Goal: Task Accomplishment & Management: Complete application form

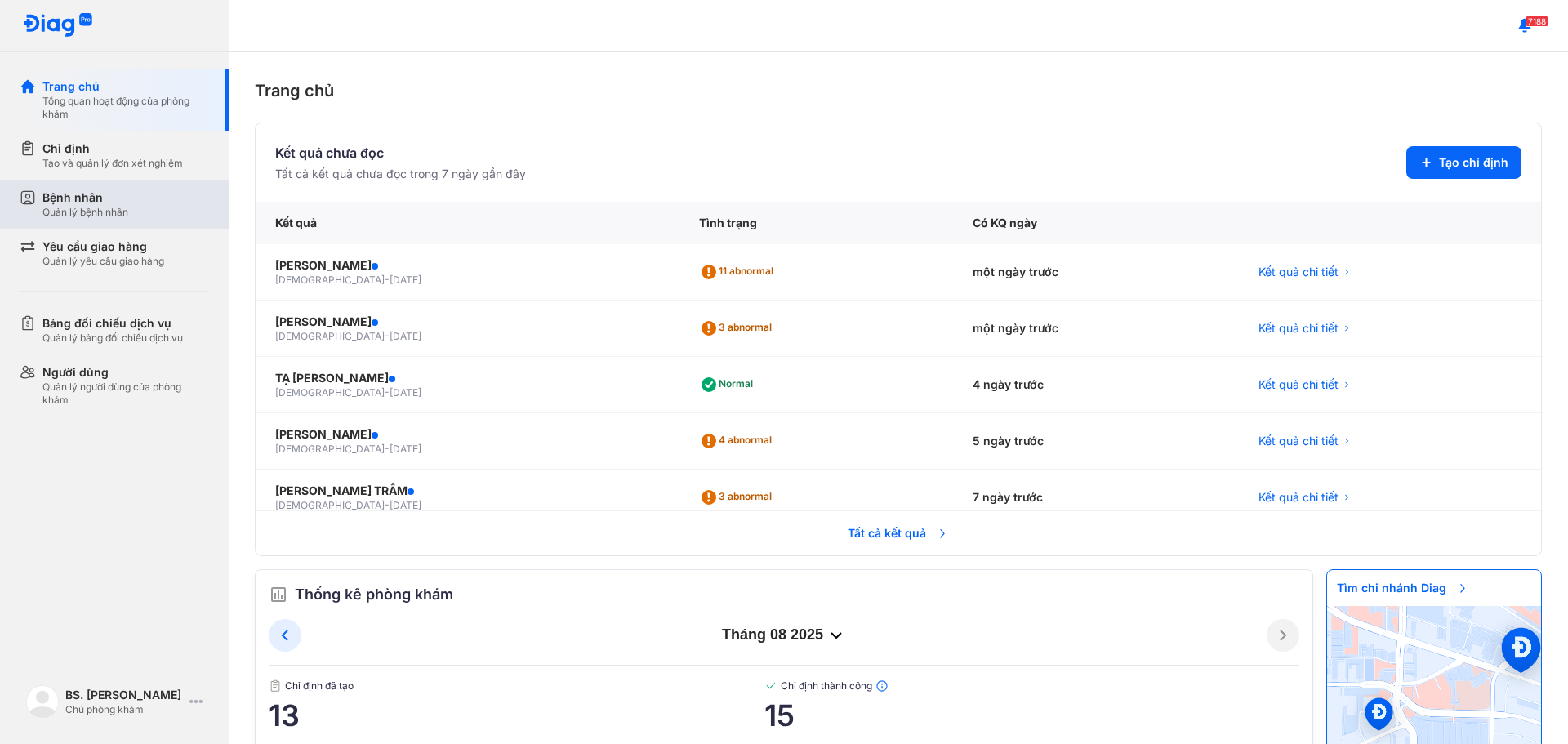
click at [89, 198] on div "Bệnh nhân" at bounding box center [85, 197] width 86 height 16
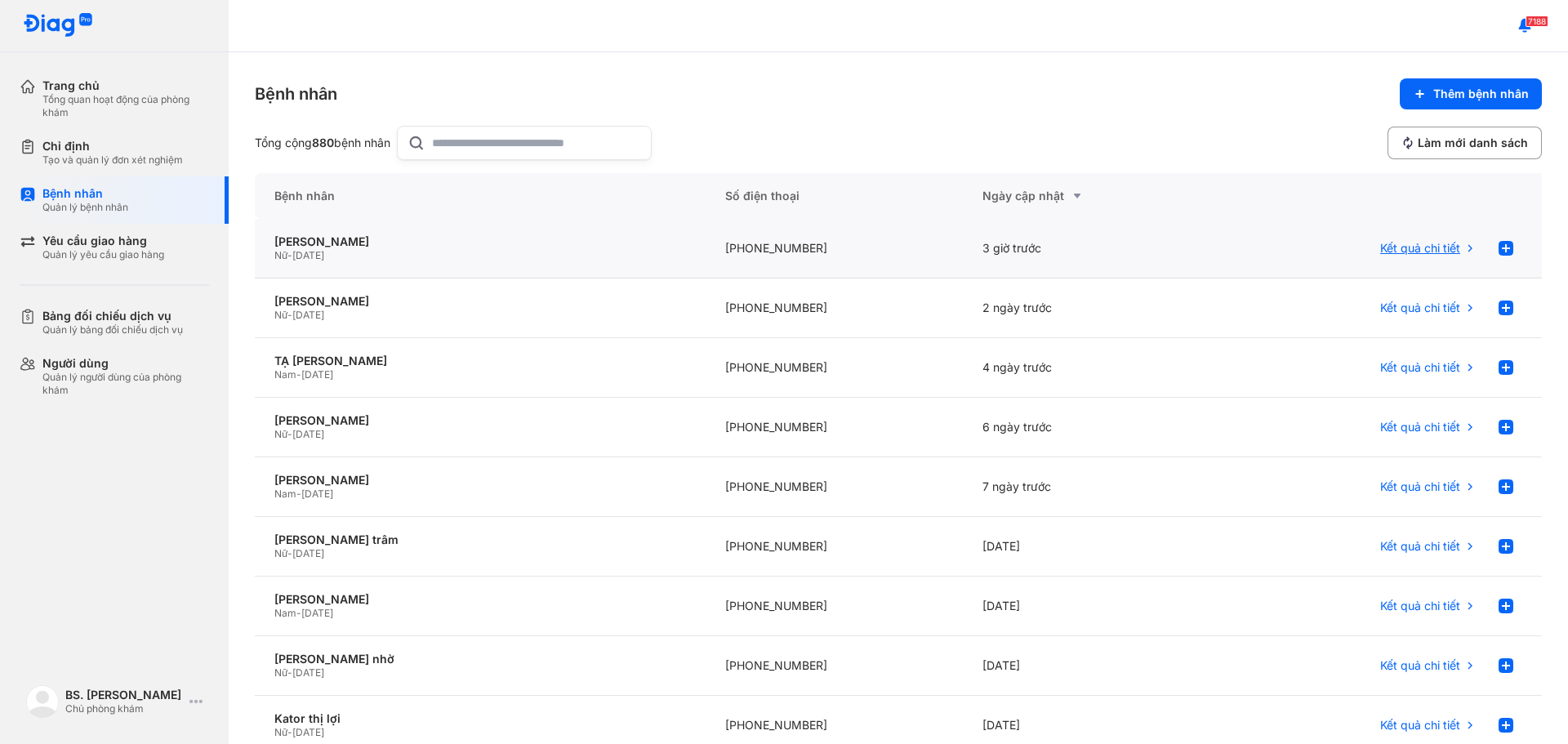
click at [1420, 246] on span "Kết quả chi tiết" at bounding box center [1420, 248] width 80 height 15
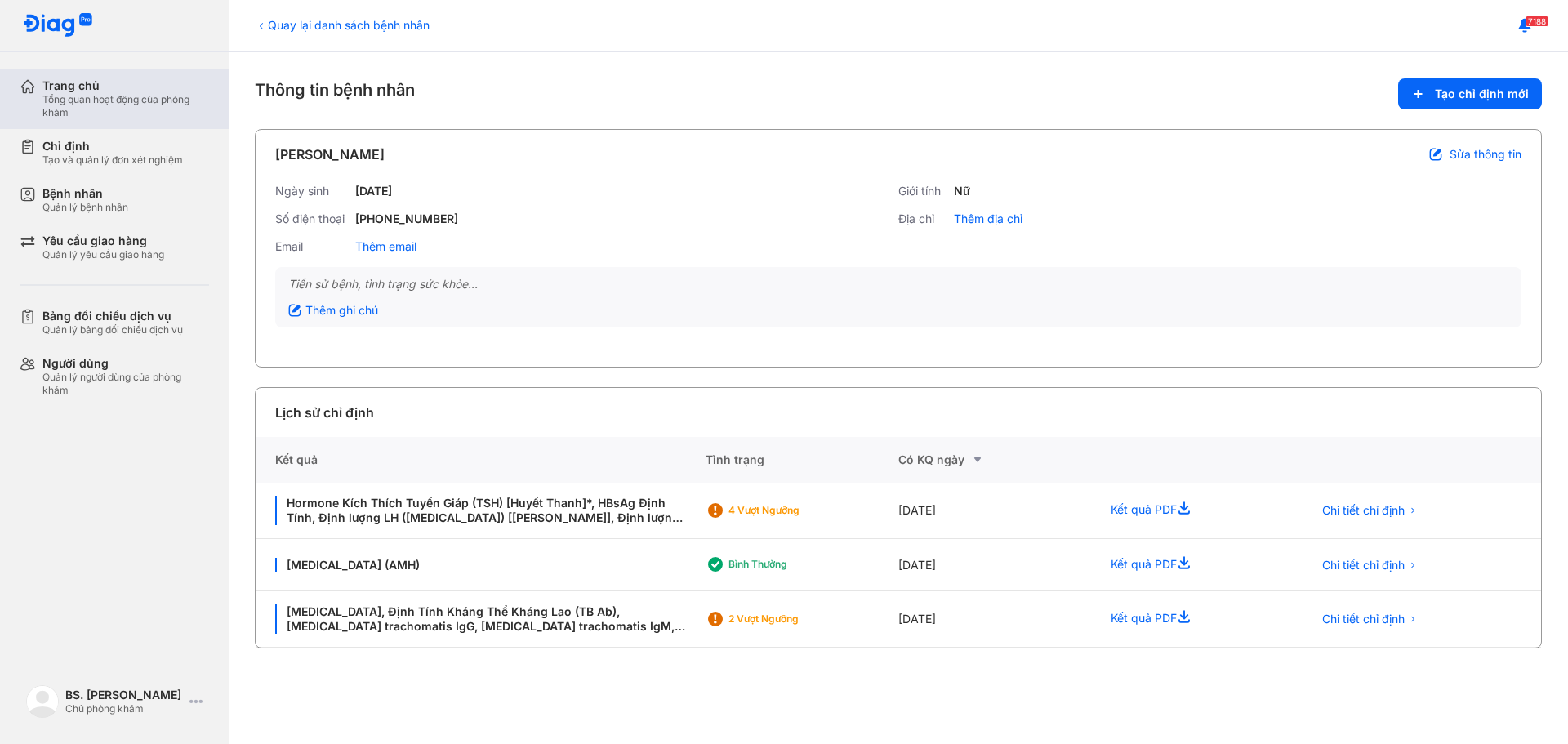
click at [90, 97] on div "Tổng quan hoạt động của phòng khám" at bounding box center [126, 106] width 166 height 27
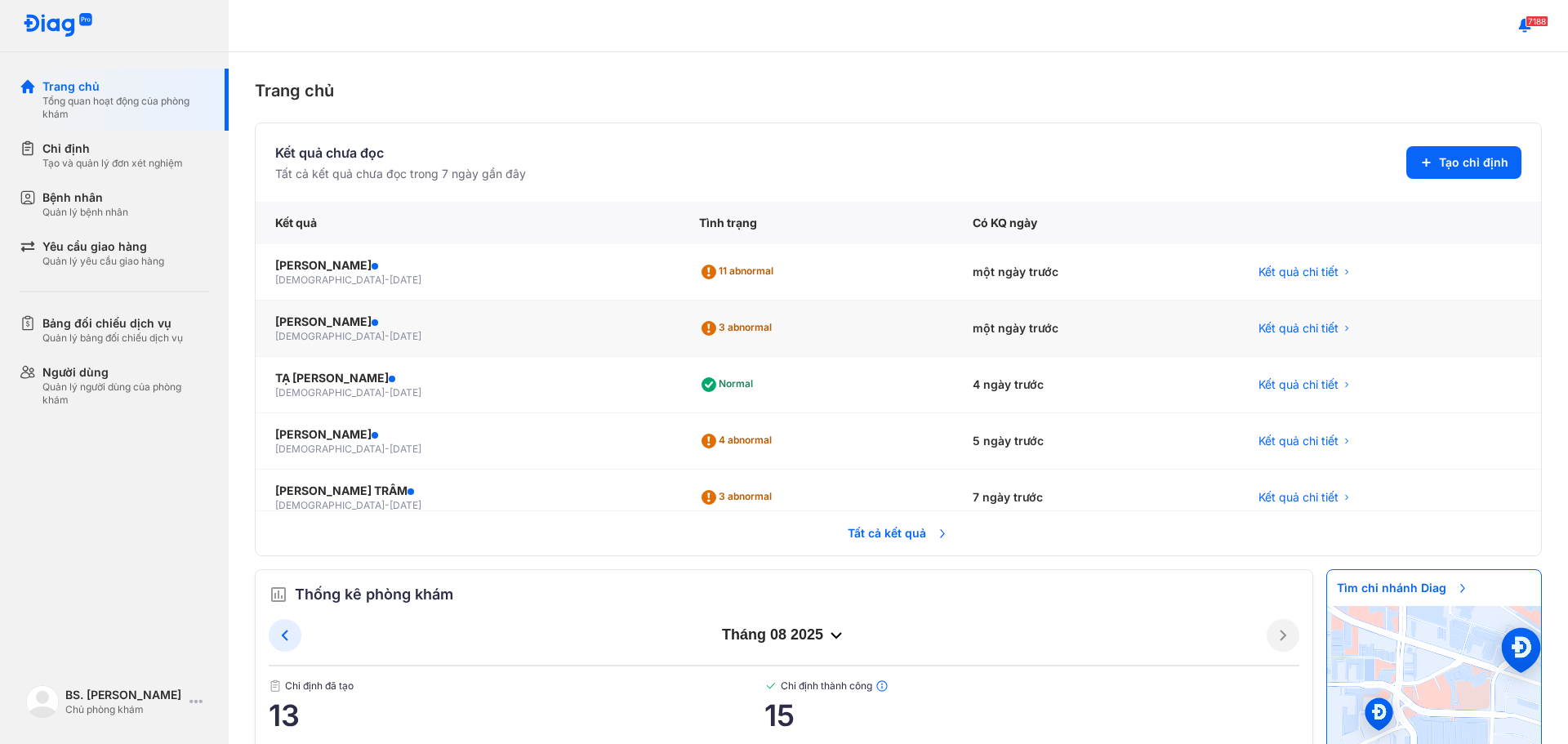
scroll to position [14, 0]
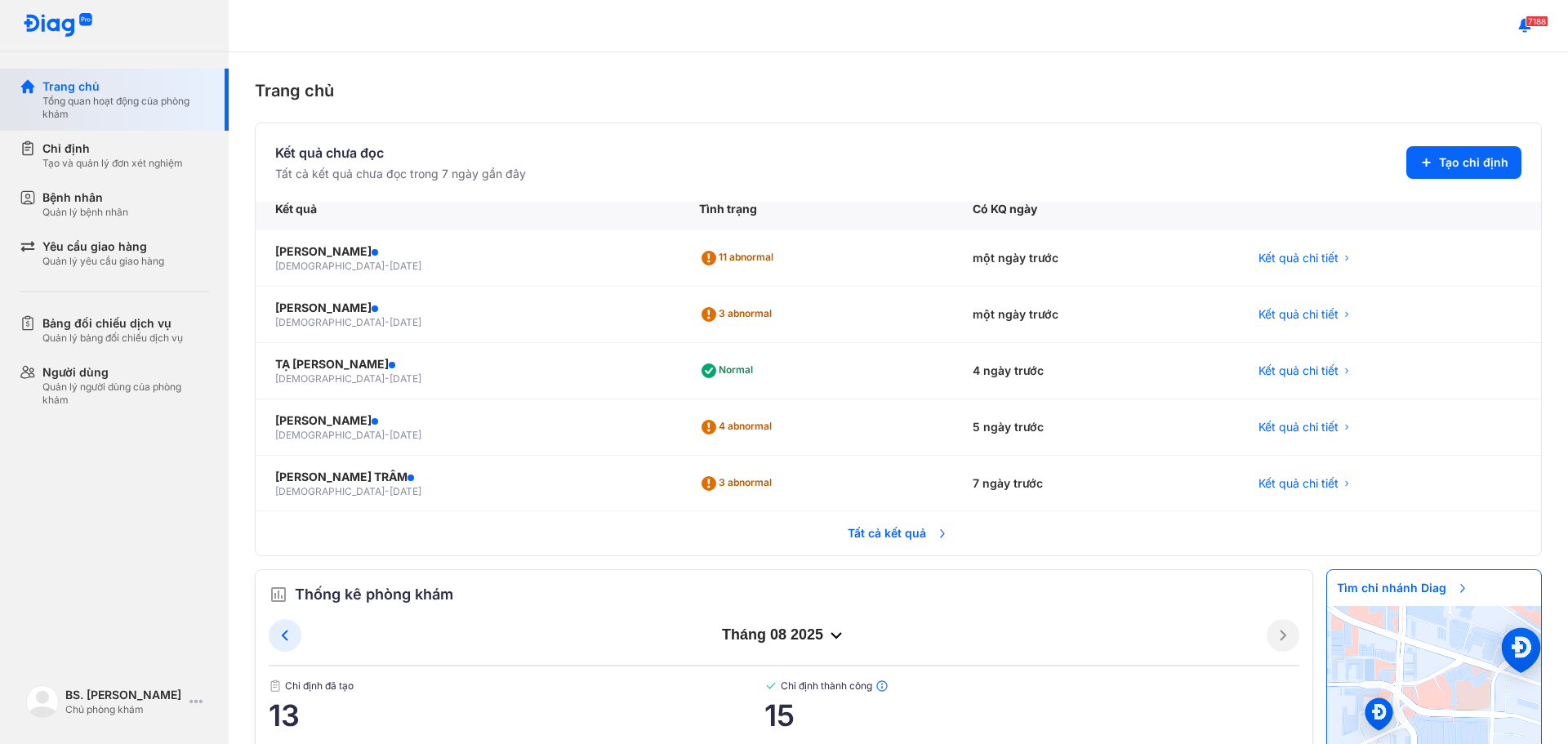
click at [93, 91] on div "Trang chủ" at bounding box center [126, 87] width 166 height 16
click at [100, 212] on div "Quản lý bệnh nhân" at bounding box center [85, 212] width 86 height 13
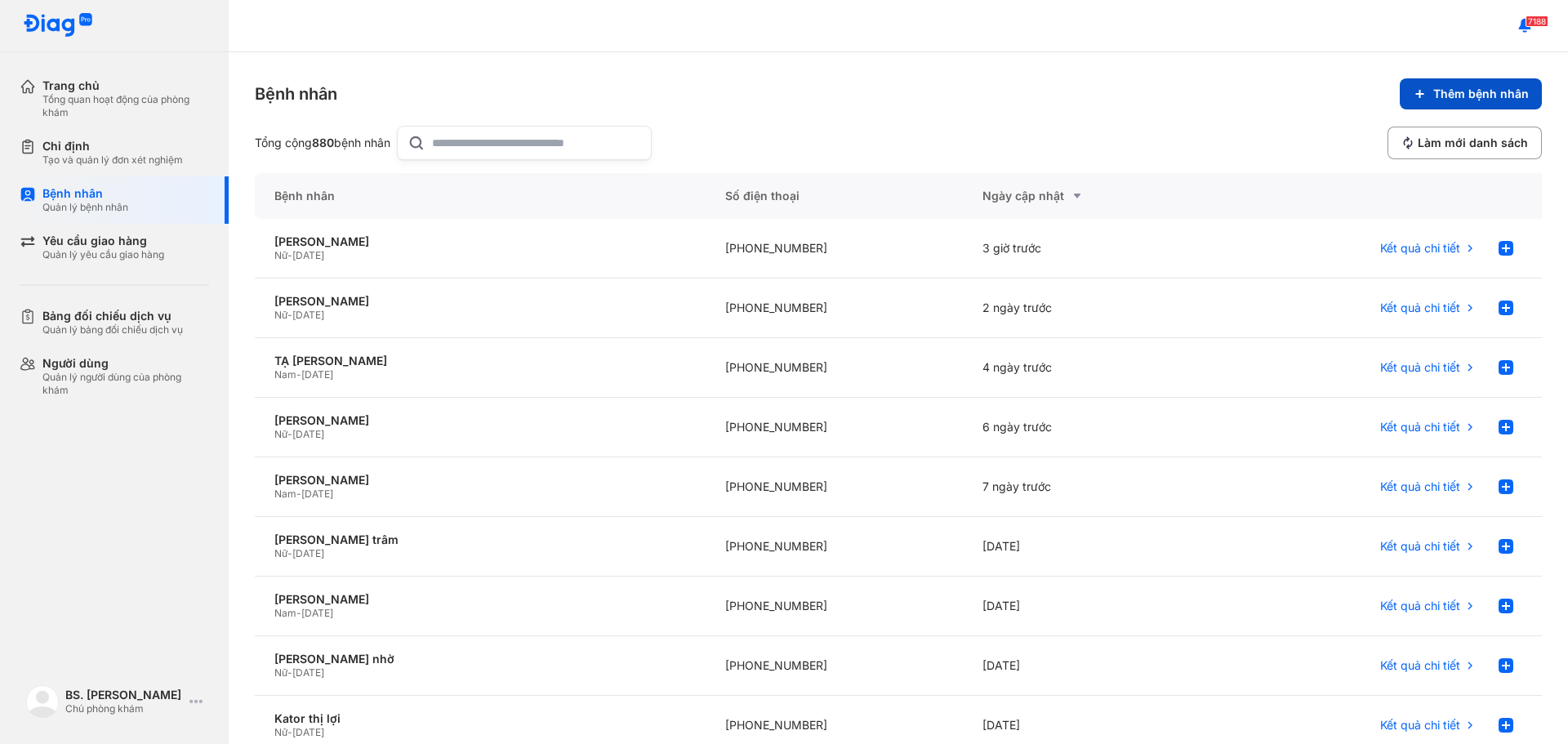
click at [1410, 85] on button "Thêm bệnh nhân" at bounding box center [1471, 94] width 142 height 31
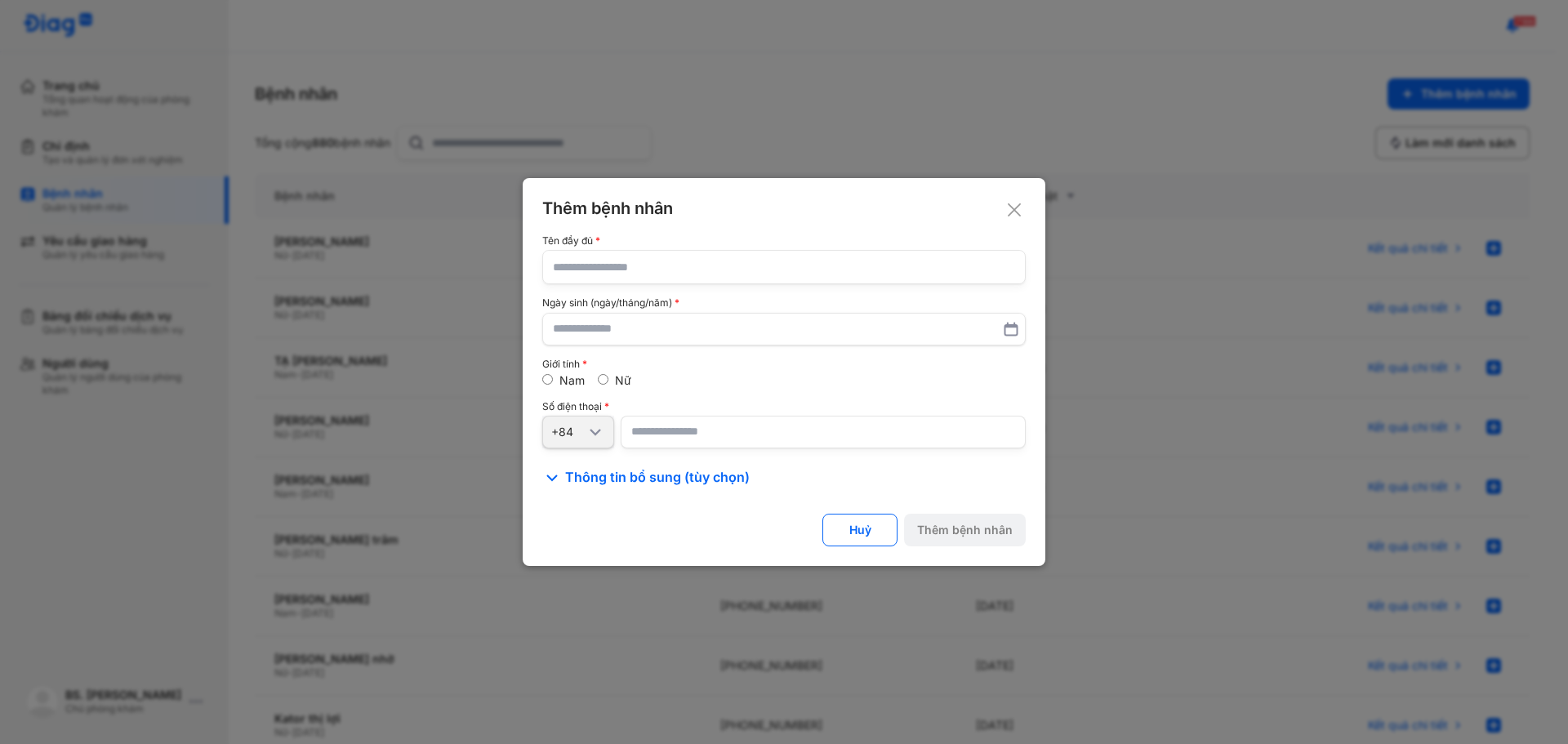
click at [989, 265] on input "text" at bounding box center [784, 266] width 462 height 33
type input "**********"
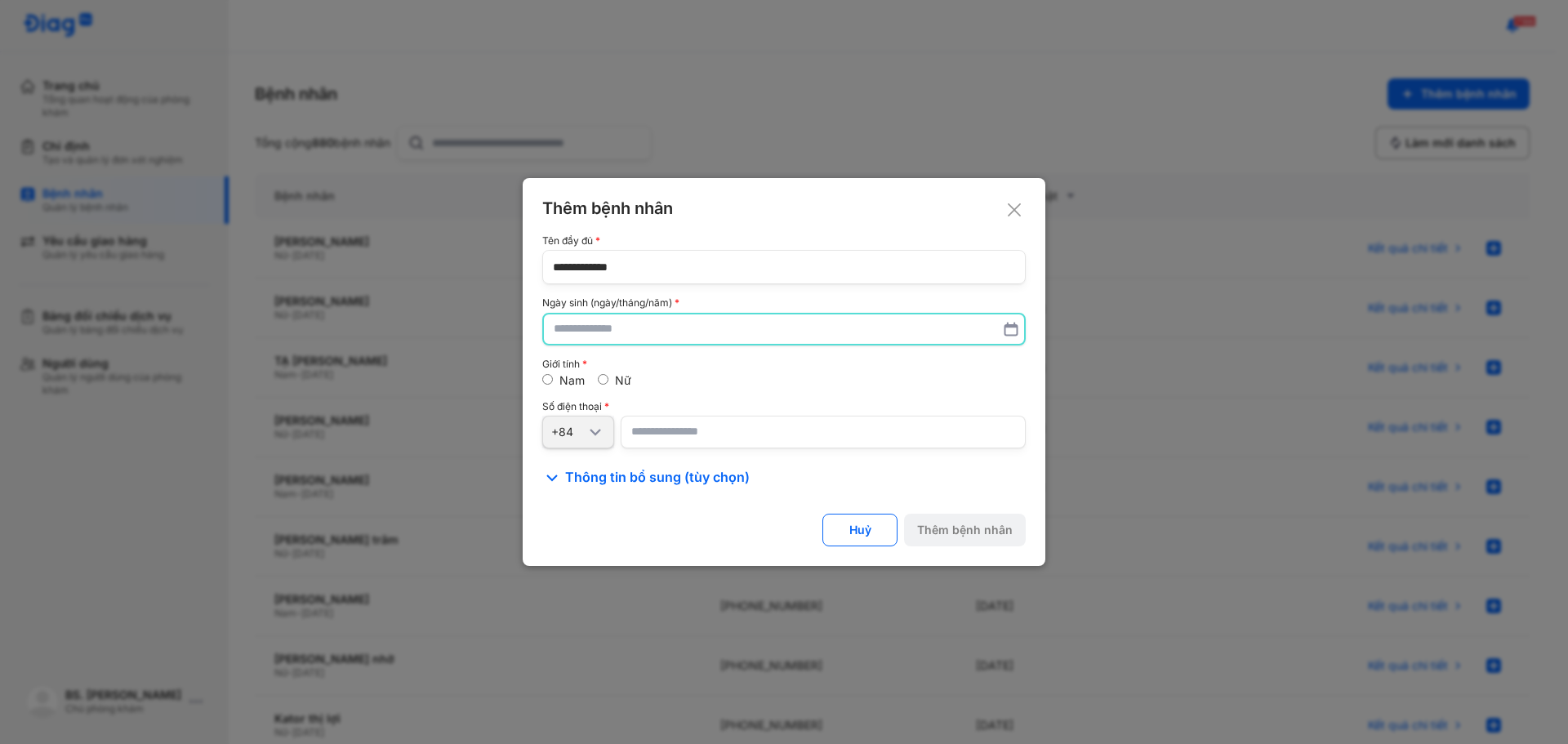
click at [573, 334] on input "text" at bounding box center [784, 328] width 461 height 29
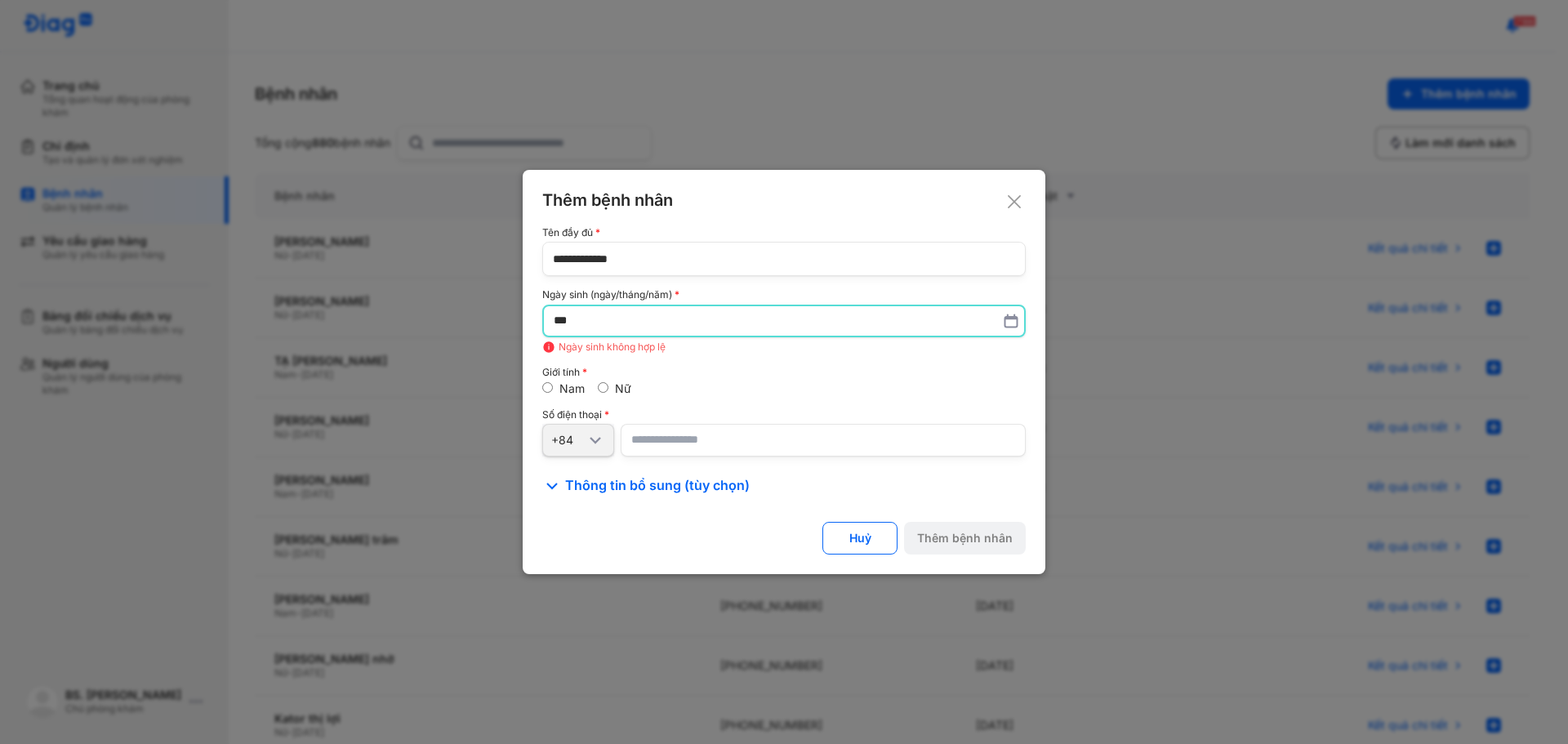
type input "*"
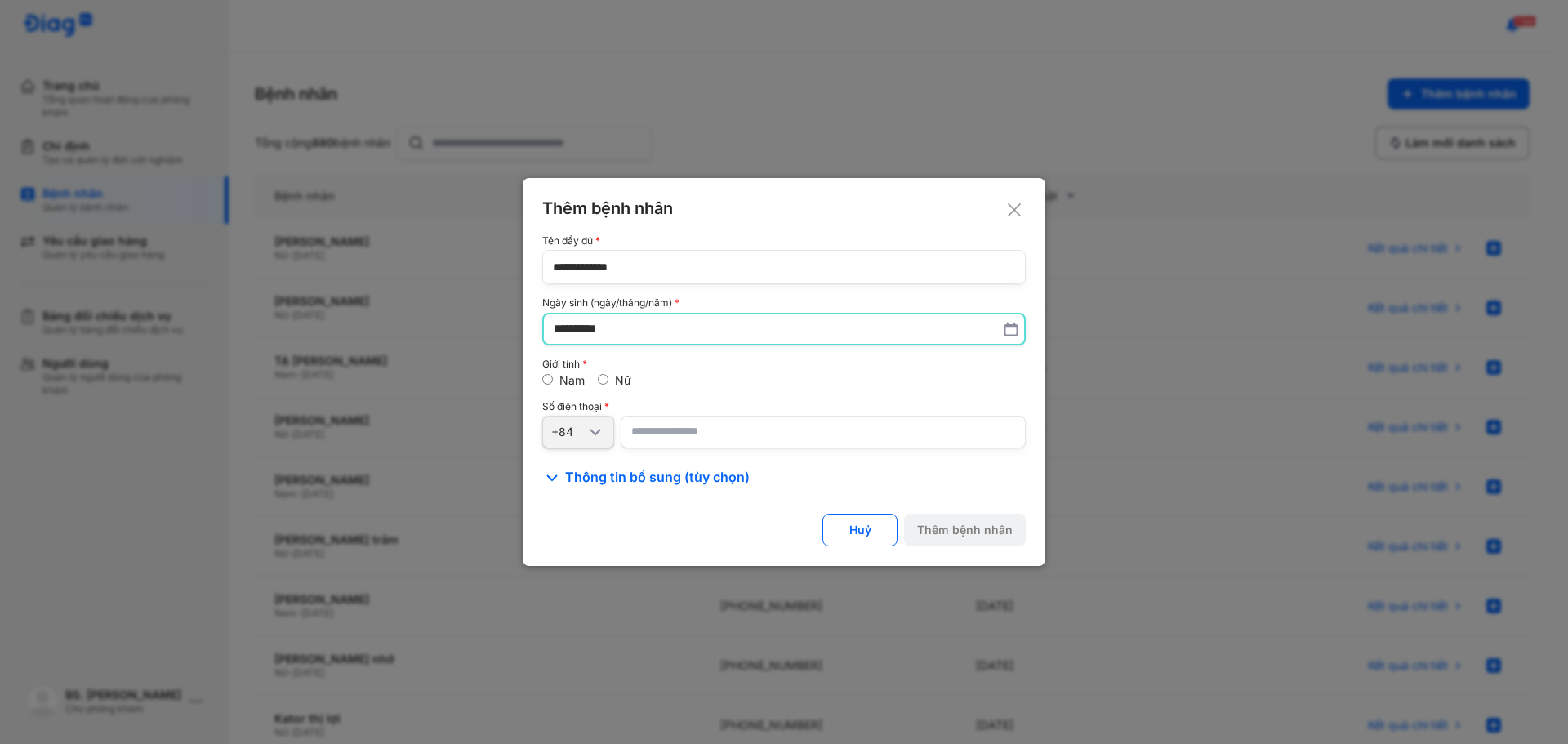
type input "**********"
click at [677, 433] on input "number" at bounding box center [824, 432] width 405 height 33
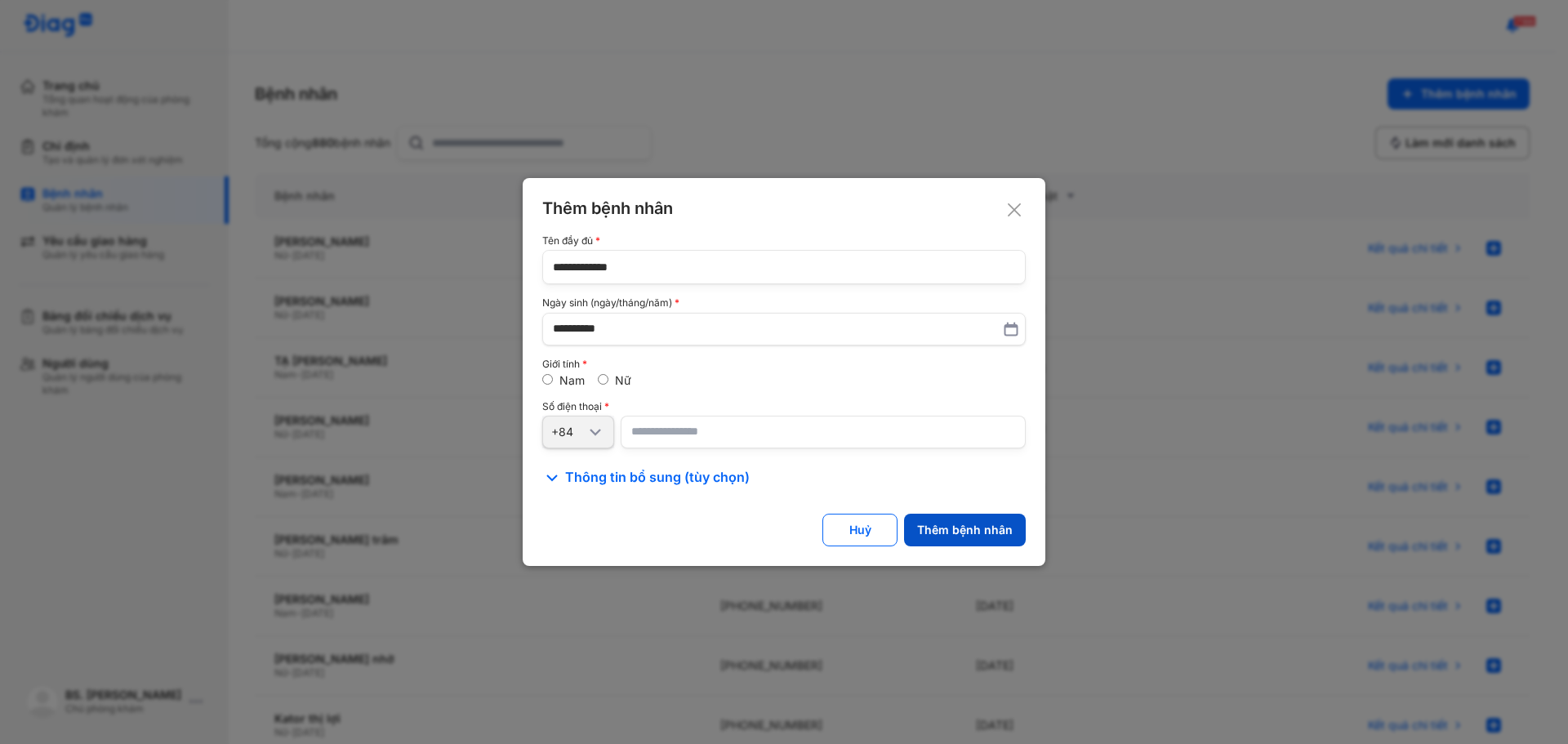
type input "**********"
click at [964, 523] on div "Thêm bệnh nhân" at bounding box center [965, 530] width 96 height 15
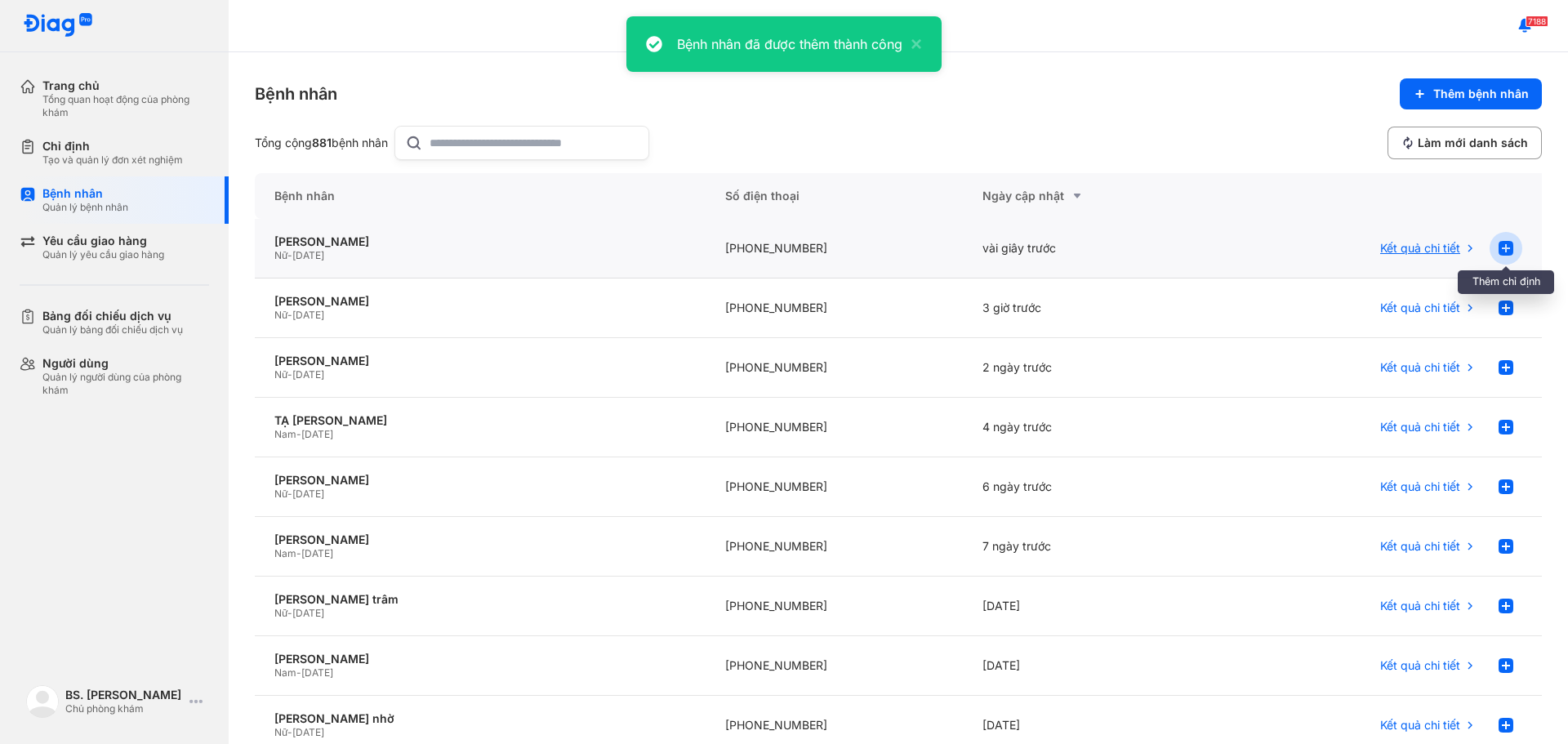
click at [1499, 245] on use at bounding box center [1506, 248] width 15 height 15
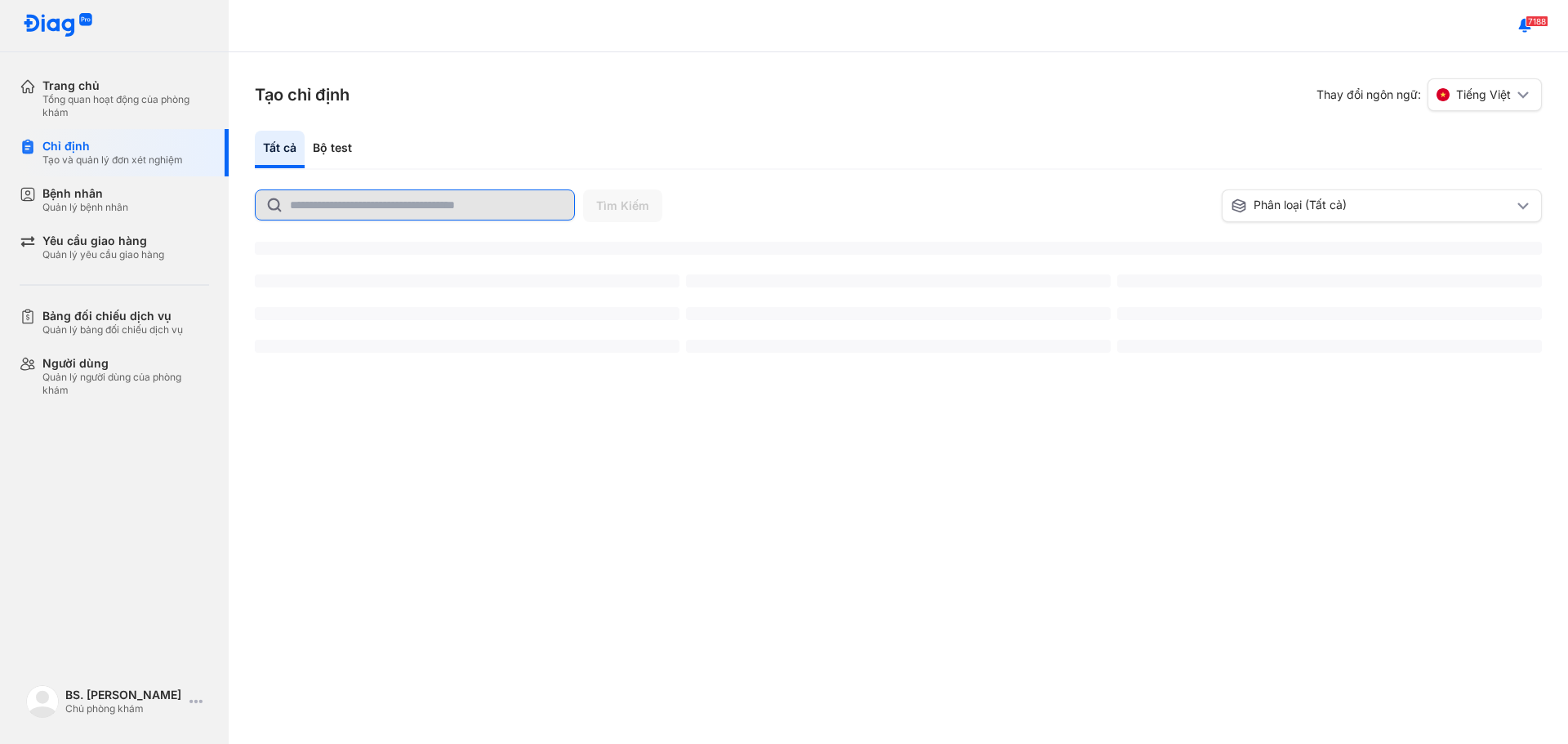
click at [306, 207] on input "text" at bounding box center [427, 204] width 274 height 29
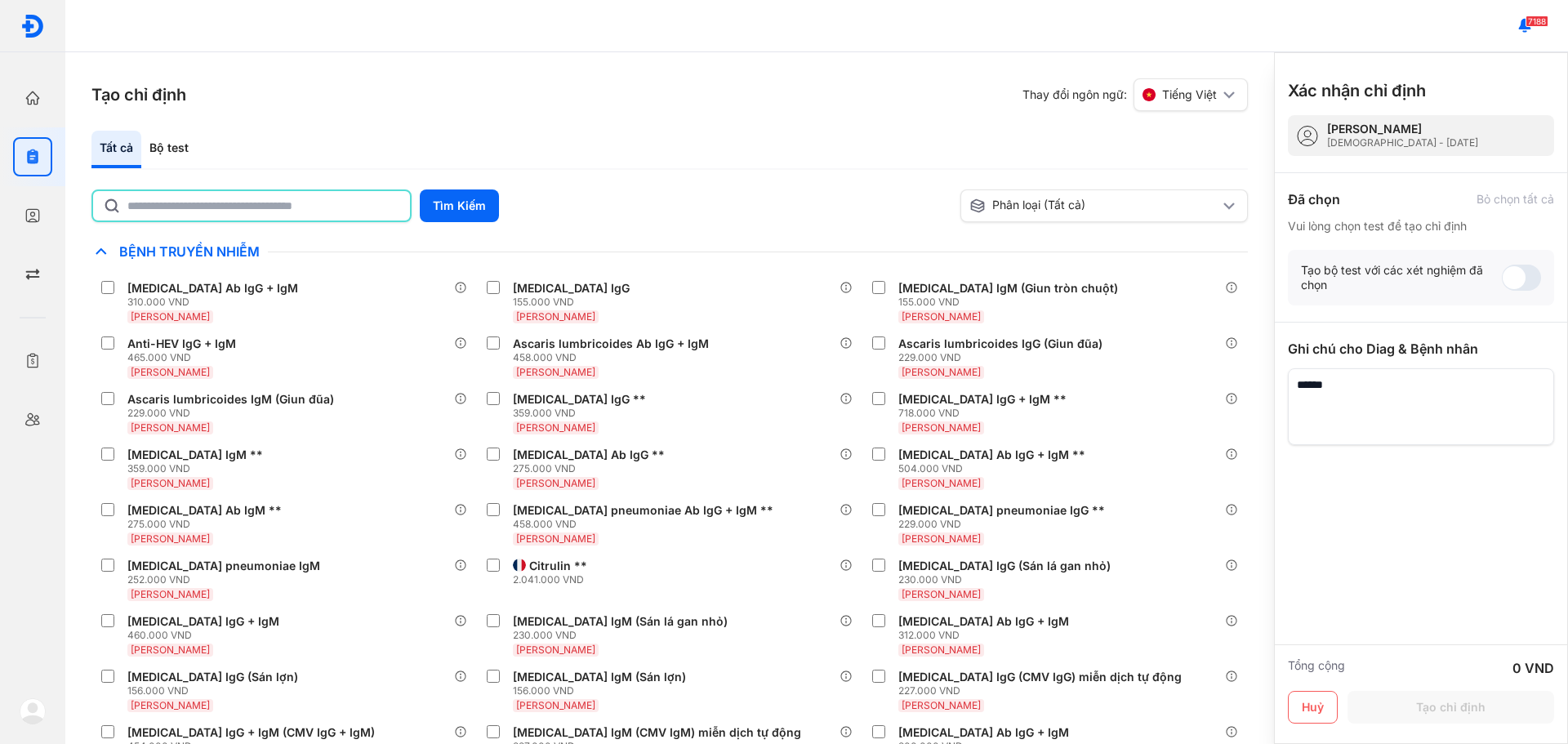
click at [296, 205] on input "text" at bounding box center [264, 205] width 273 height 29
click at [479, 211] on button "Tìm Kiếm" at bounding box center [459, 205] width 80 height 33
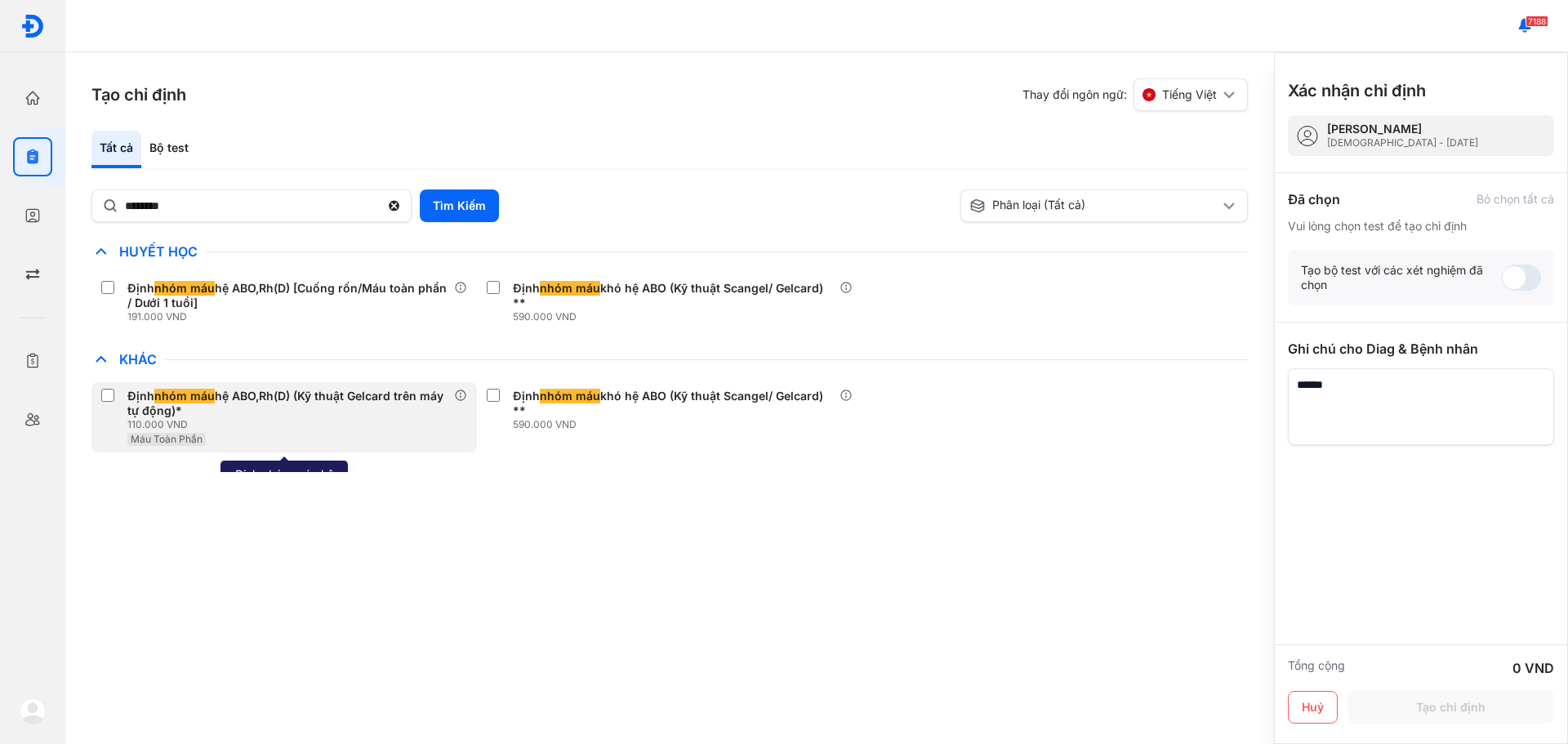
click at [212, 390] on span "nhóm máu" at bounding box center [184, 395] width 60 height 15
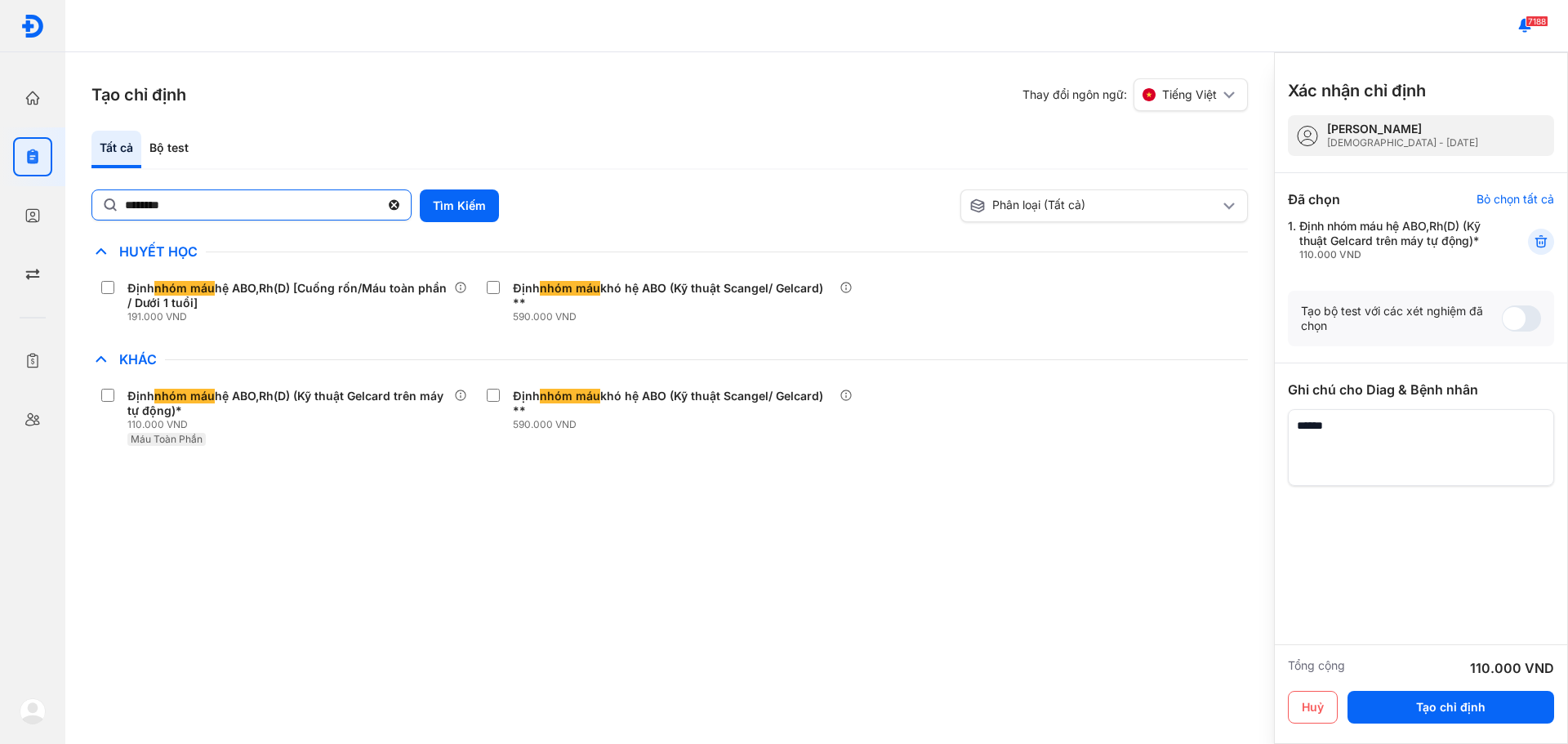
click at [196, 218] on input "********" at bounding box center [252, 204] width 255 height 29
type input "*"
type input "**********"
click at [453, 207] on button "Tìm Kiếm" at bounding box center [459, 205] width 80 height 33
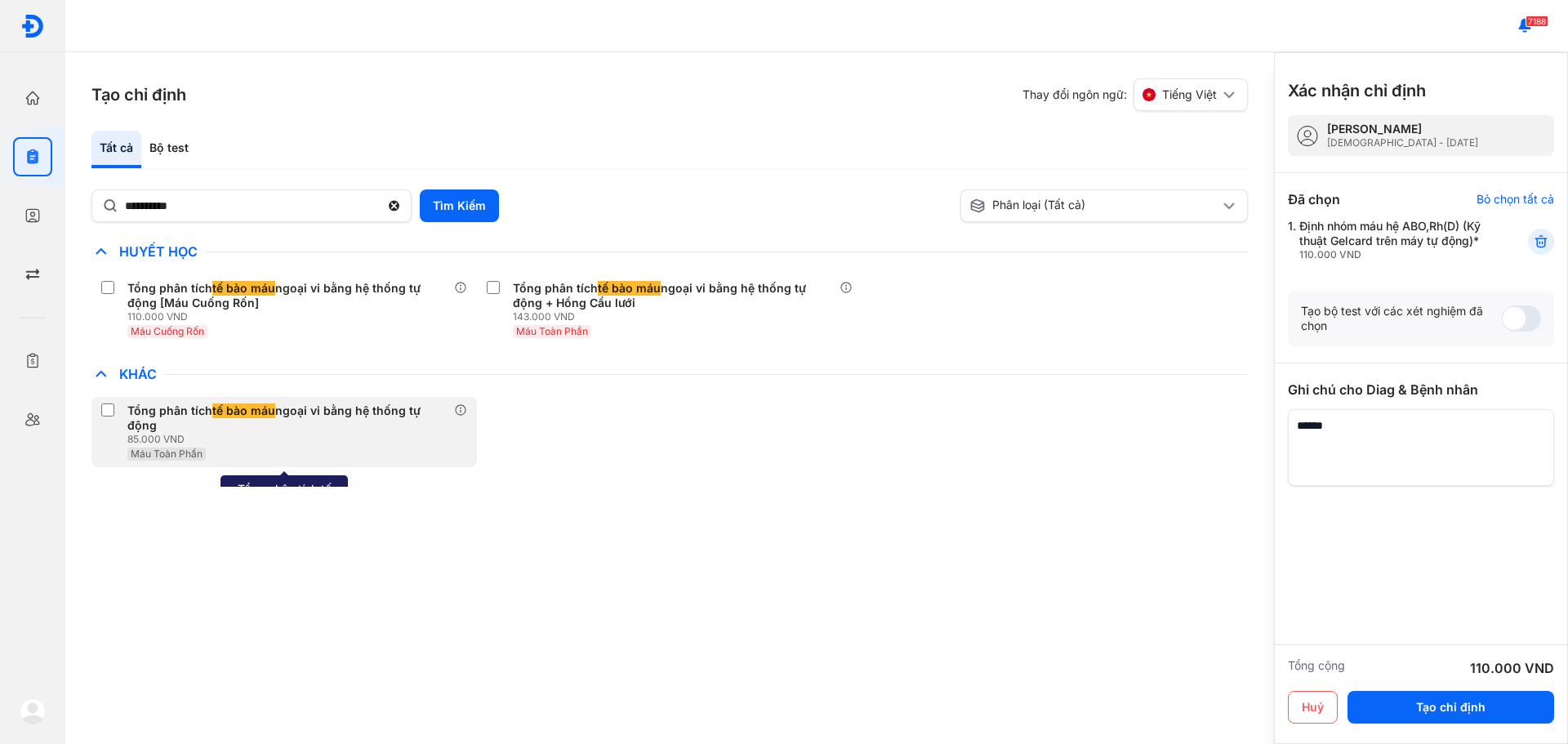
click at [292, 417] on div "Tổng phân tích tế bào máu ngoại vi bằng hệ thống tự động" at bounding box center [288, 418] width 320 height 29
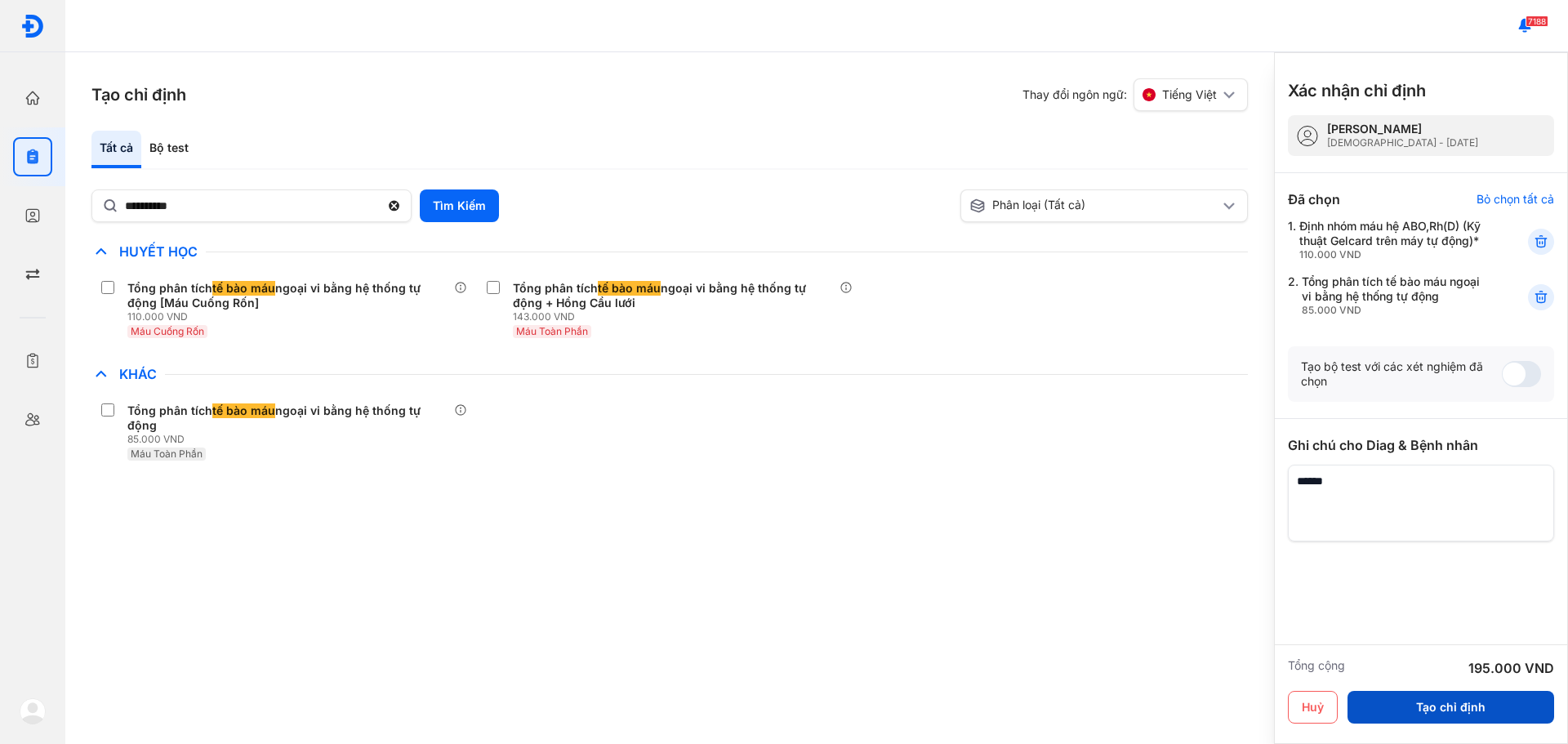
click at [1466, 706] on button "Tạo chỉ định" at bounding box center [1451, 707] width 207 height 33
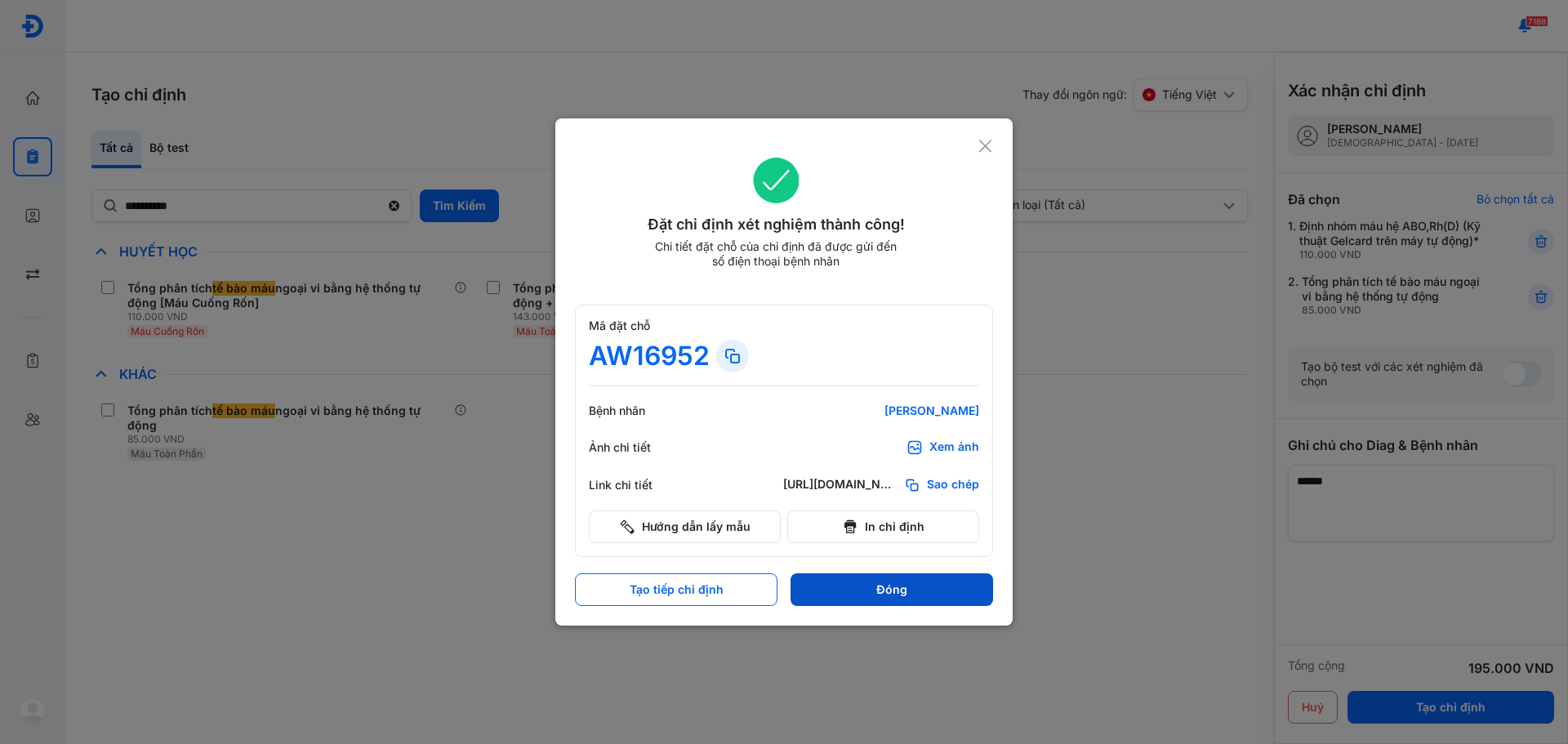
click at [834, 587] on button "Đóng" at bounding box center [892, 589] width 203 height 33
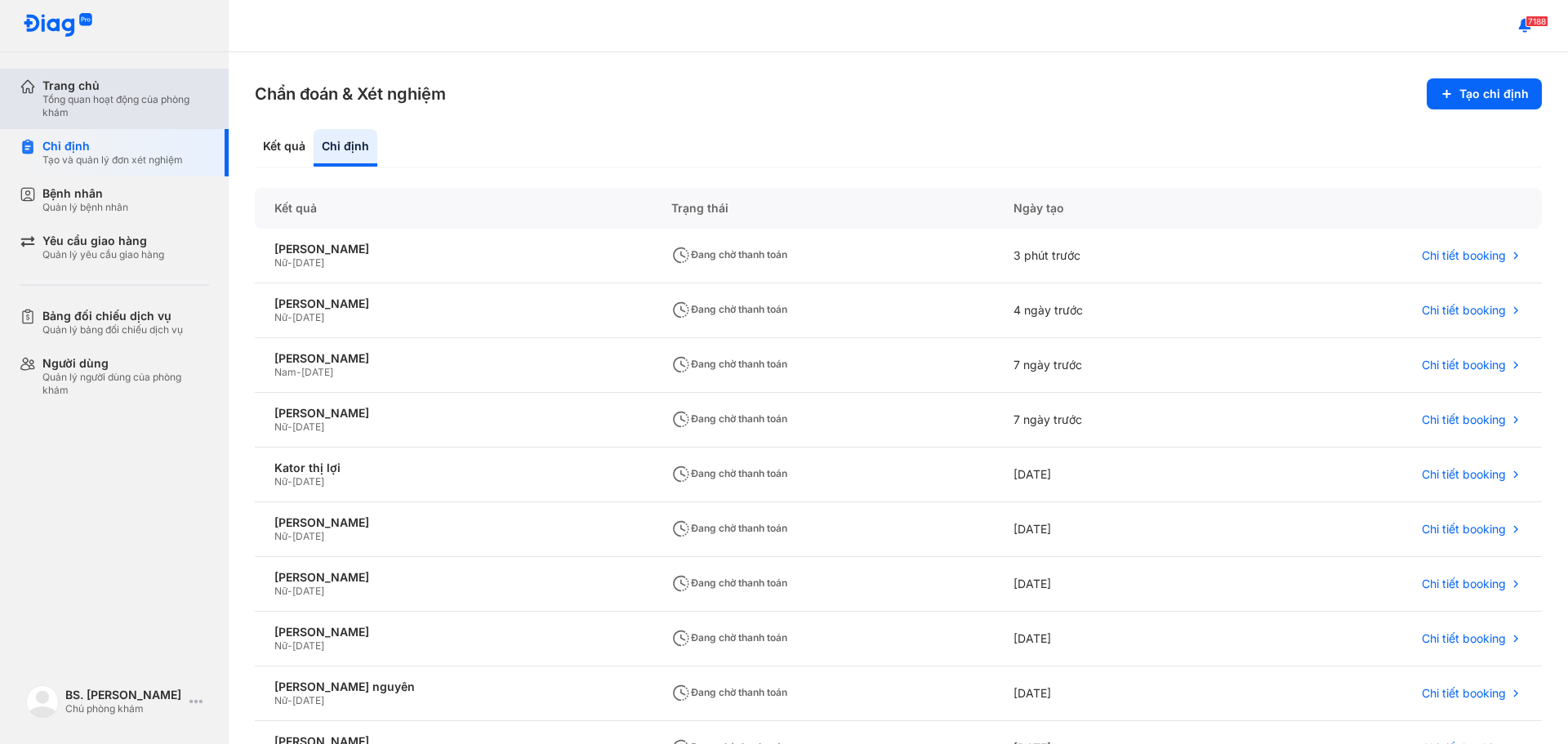
click at [104, 105] on div "Tổng quan hoạt động của phòng khám" at bounding box center [126, 106] width 166 height 27
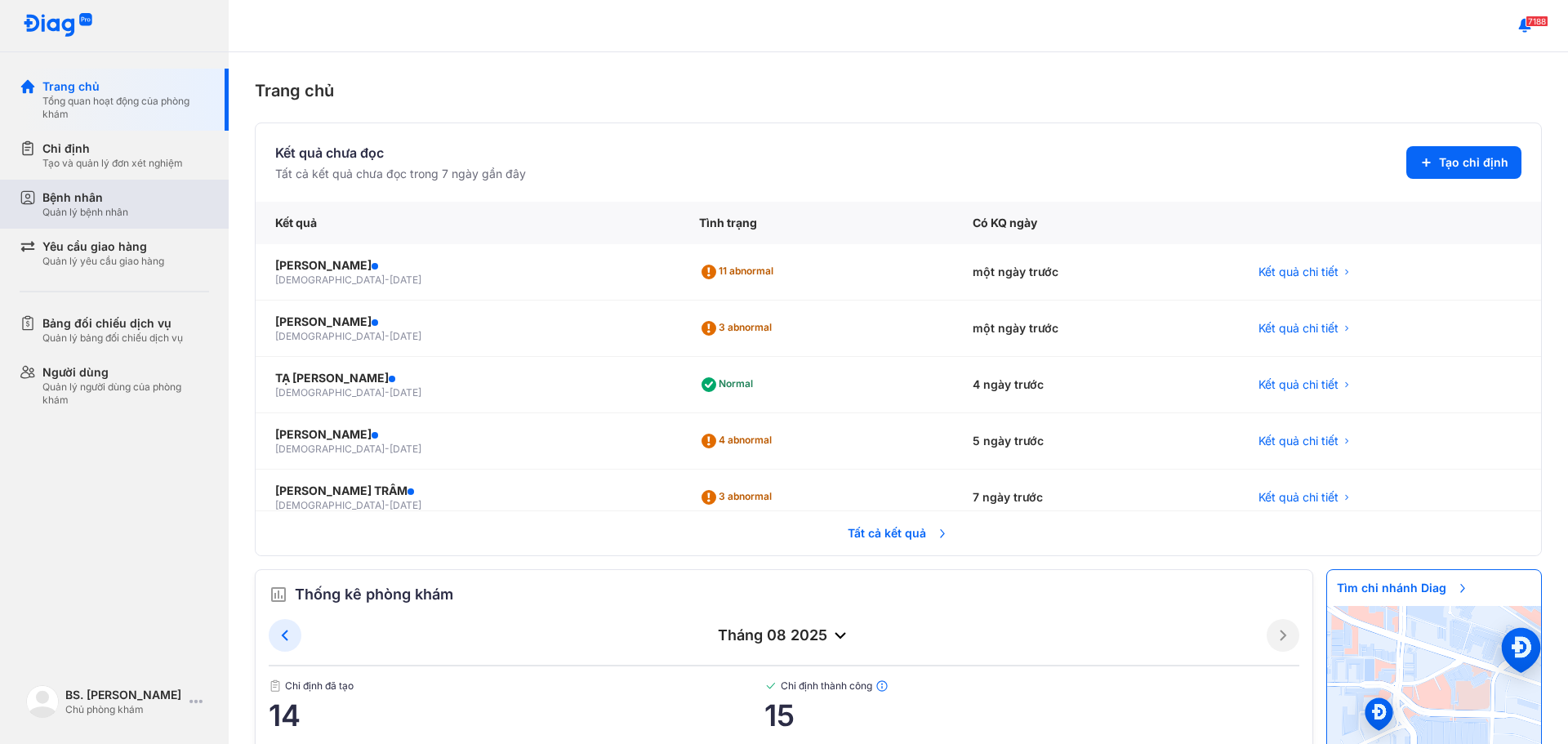
click at [79, 211] on div "Quản lý bệnh nhân" at bounding box center [85, 212] width 86 height 13
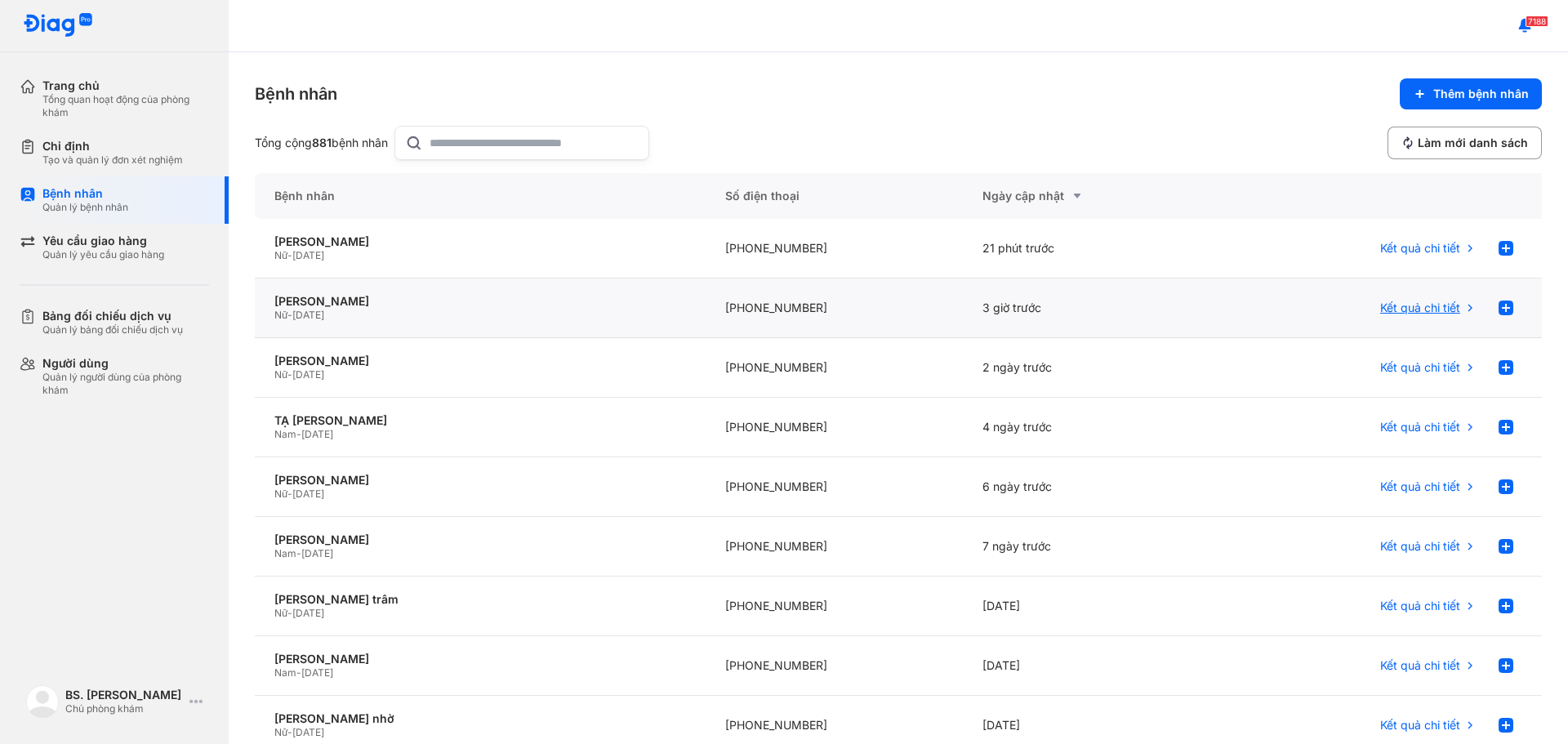
click at [1435, 311] on span "Kết quả chi tiết" at bounding box center [1420, 308] width 80 height 15
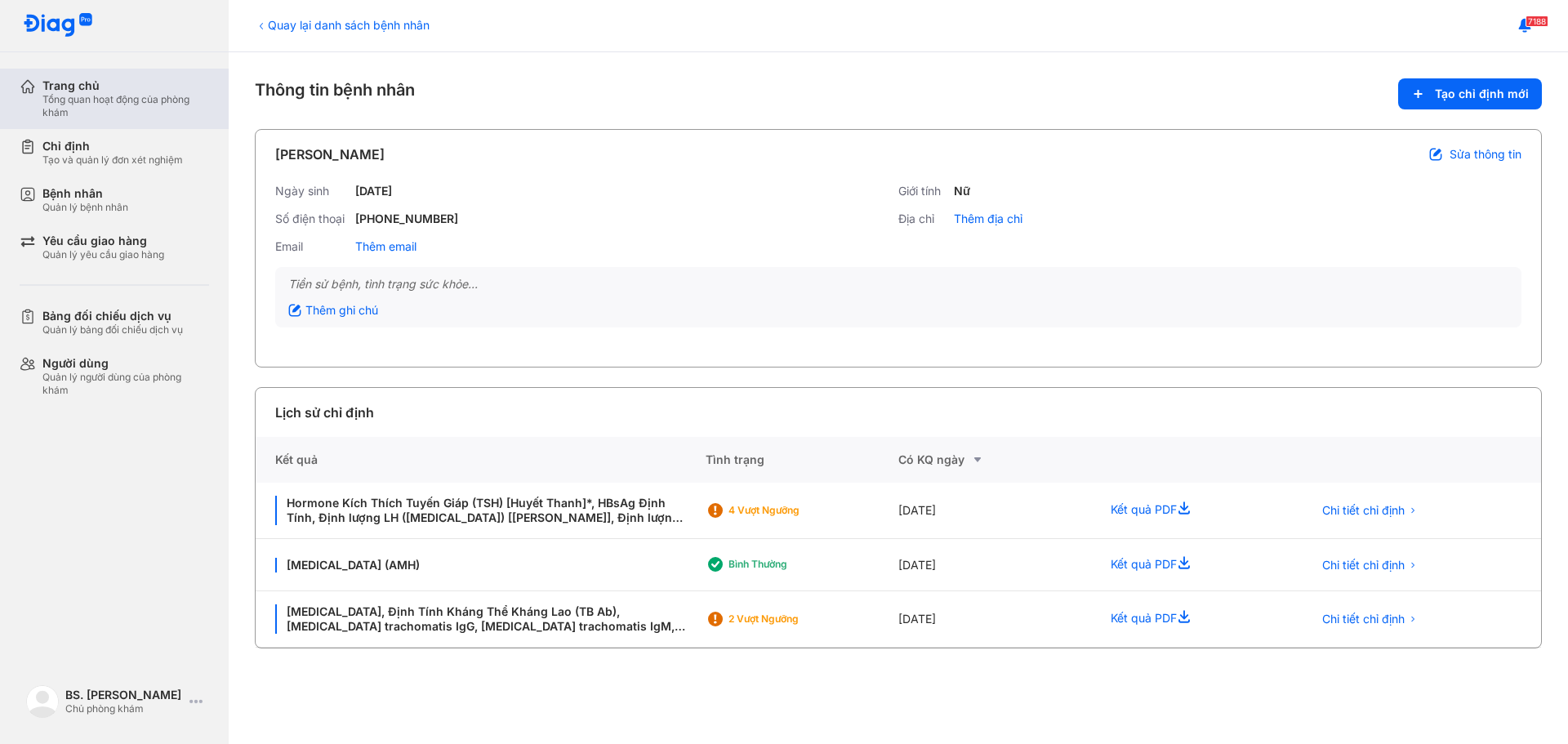
click at [88, 83] on div "Trang chủ" at bounding box center [126, 86] width 166 height 15
